Goal: Check status

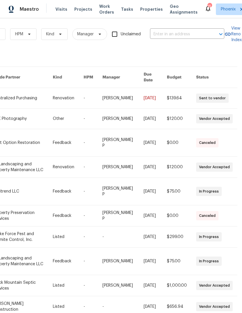
scroll to position [1, 95]
click at [179, 35] on input "text" at bounding box center [179, 34] width 58 height 9
type input "10531"
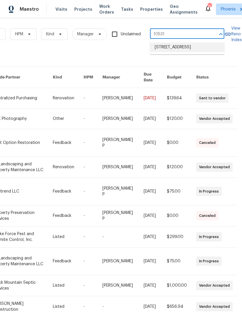
click at [200, 52] on li "[STREET_ADDRESS]" at bounding box center [187, 48] width 74 height 10
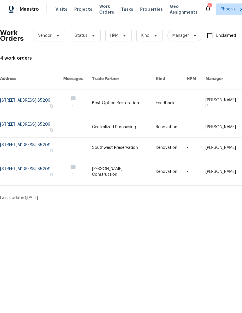
click at [41, 123] on link at bounding box center [31, 127] width 63 height 20
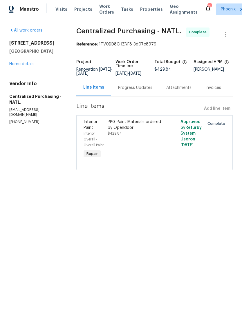
click at [29, 62] on link "Home details" at bounding box center [21, 64] width 25 height 4
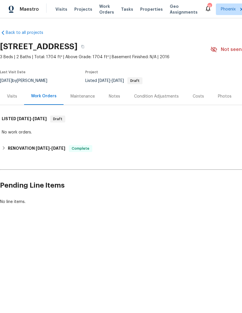
click at [83, 100] on div "Maintenance" at bounding box center [82, 96] width 38 height 17
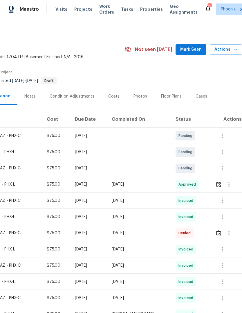
scroll to position [0, 86]
click at [222, 203] on icon "button" at bounding box center [221, 200] width 1 height 5
click at [217, 211] on li "View details" at bounding box center [216, 211] width 41 height 10
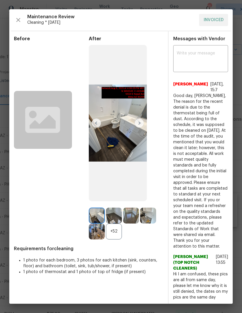
click at [139, 128] on img at bounding box center [138, 122] width 9 height 9
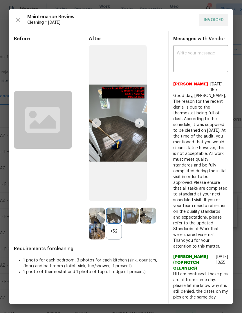
click at [140, 127] on img at bounding box center [138, 122] width 9 height 9
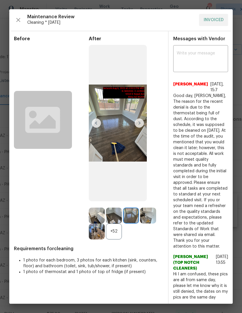
click at [141, 128] on img at bounding box center [138, 122] width 9 height 9
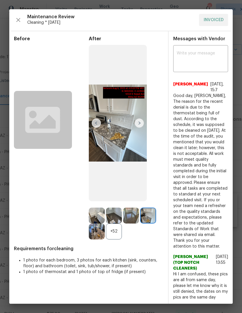
click at [99, 224] on img at bounding box center [97, 216] width 16 height 16
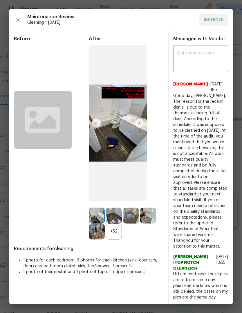
click at [102, 224] on img at bounding box center [97, 216] width 16 height 16
click at [116, 223] on img at bounding box center [114, 216] width 16 height 16
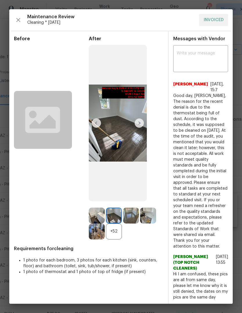
click at [130, 224] on img at bounding box center [131, 216] width 16 height 16
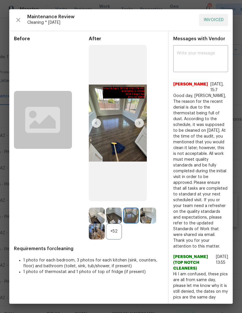
click at [152, 224] on img at bounding box center [148, 216] width 16 height 16
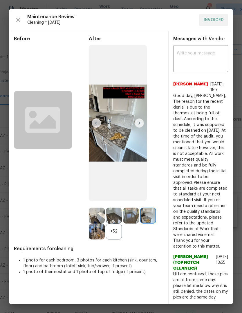
click at [98, 240] on img at bounding box center [97, 232] width 16 height 16
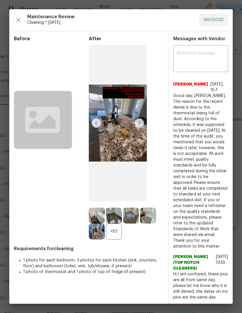
click at [115, 240] on div "+52" at bounding box center [114, 232] width 16 height 16
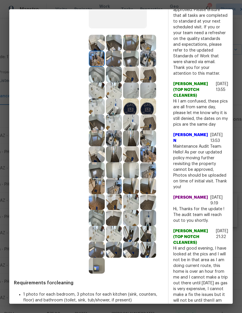
scroll to position [173, 0]
click at [149, 226] on img at bounding box center [148, 218] width 16 height 16
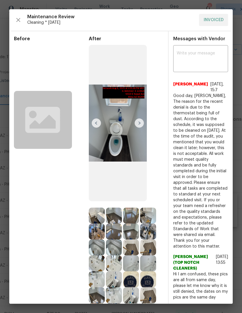
scroll to position [0, 0]
click at [219, 211] on span "Good day, [PERSON_NAME], The reason for the recent denial is due to the thermos…" at bounding box center [200, 171] width 55 height 156
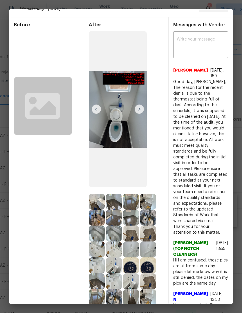
scroll to position [12, 0]
